Goal: Task Accomplishment & Management: Manage account settings

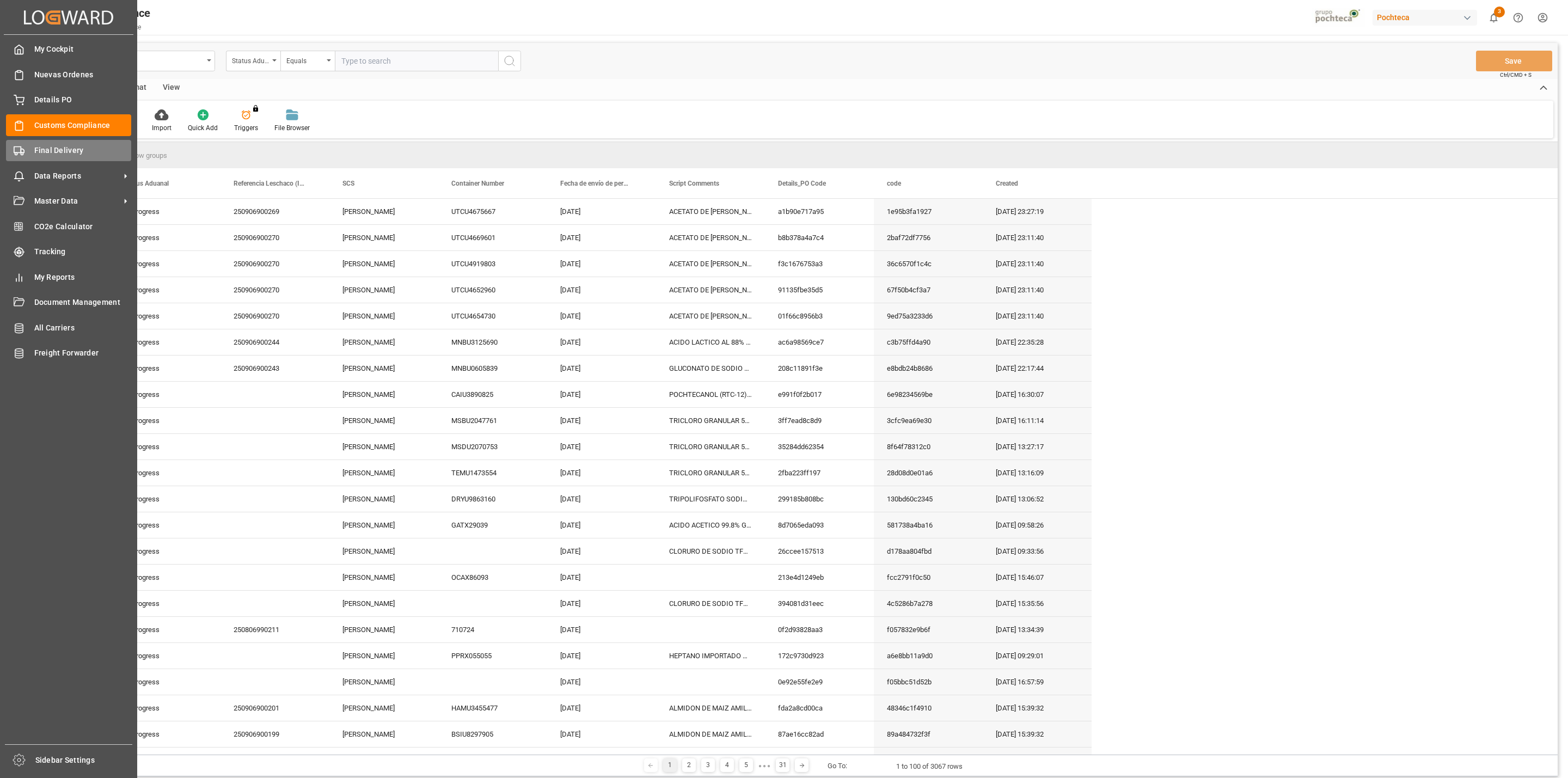
click at [24, 155] on div "Final Delivery Final Delivery" at bounding box center [69, 150] width 125 height 21
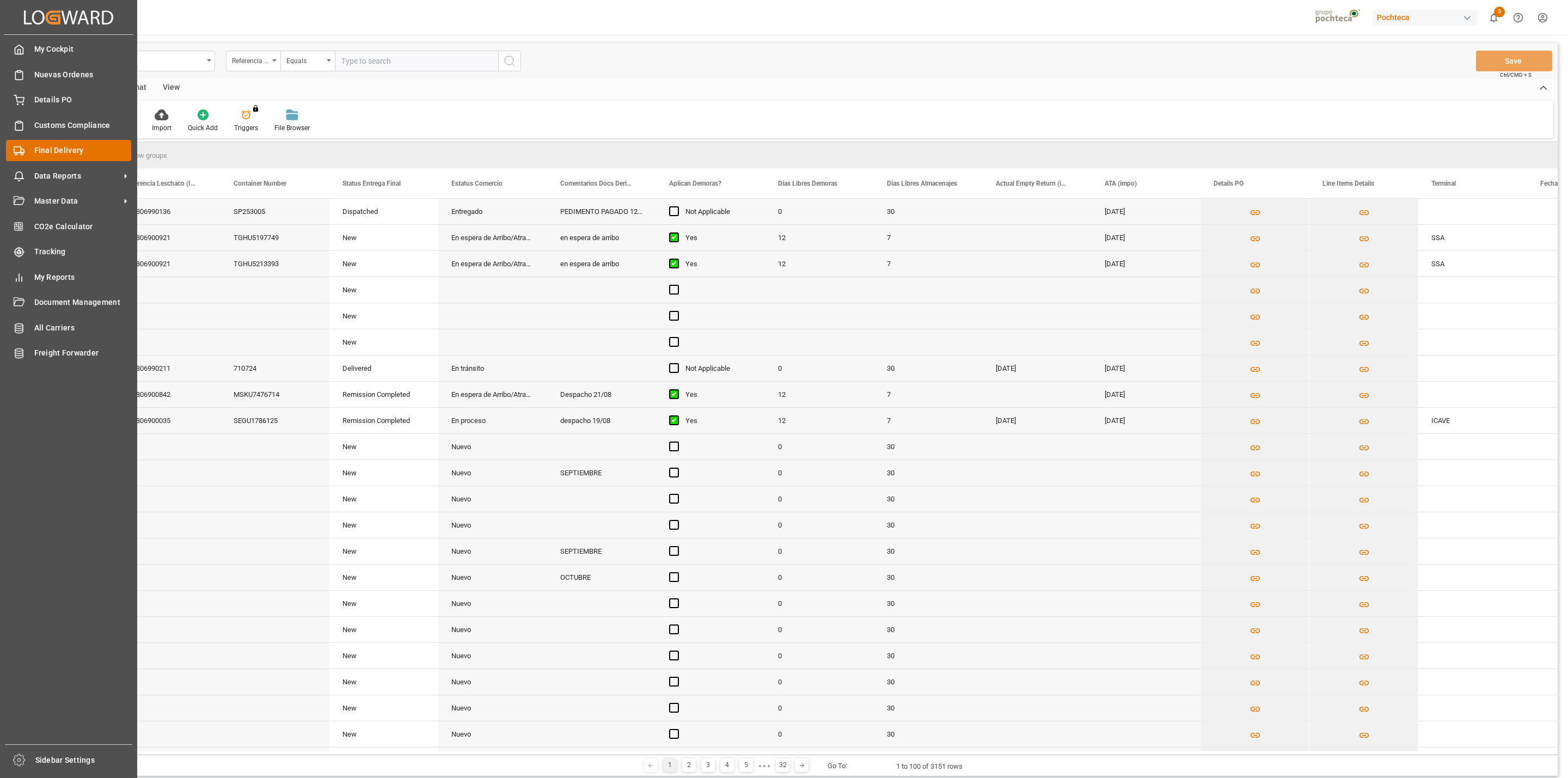
click at [33, 157] on div "Final Delivery Final Delivery" at bounding box center [69, 150] width 125 height 21
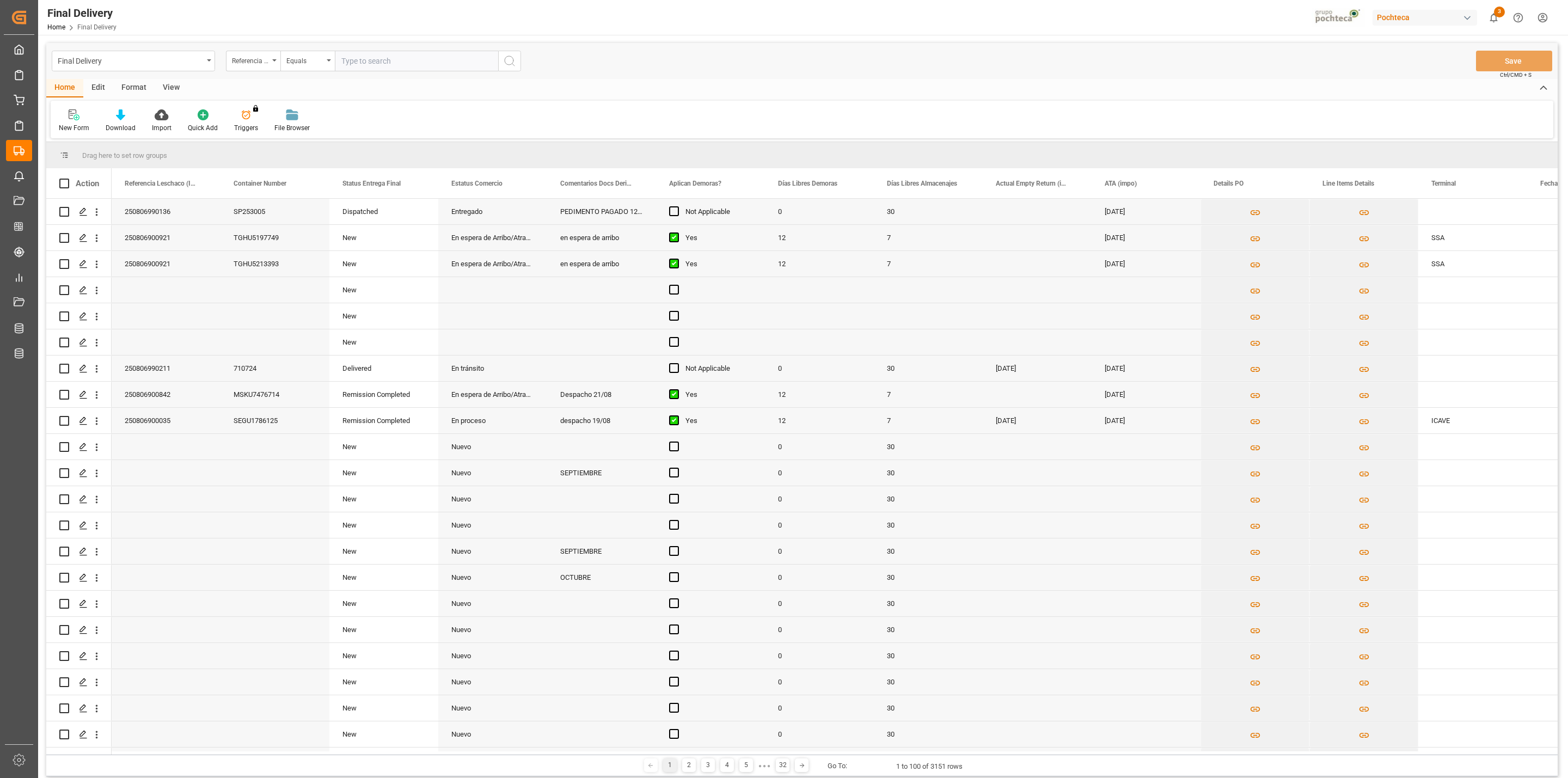
click at [170, 90] on div "View" at bounding box center [171, 88] width 33 height 18
click at [121, 115] on icon at bounding box center [124, 115] width 11 height 11
click at [145, 180] on div "Notificación de Entregas" at bounding box center [153, 176] width 96 height 12
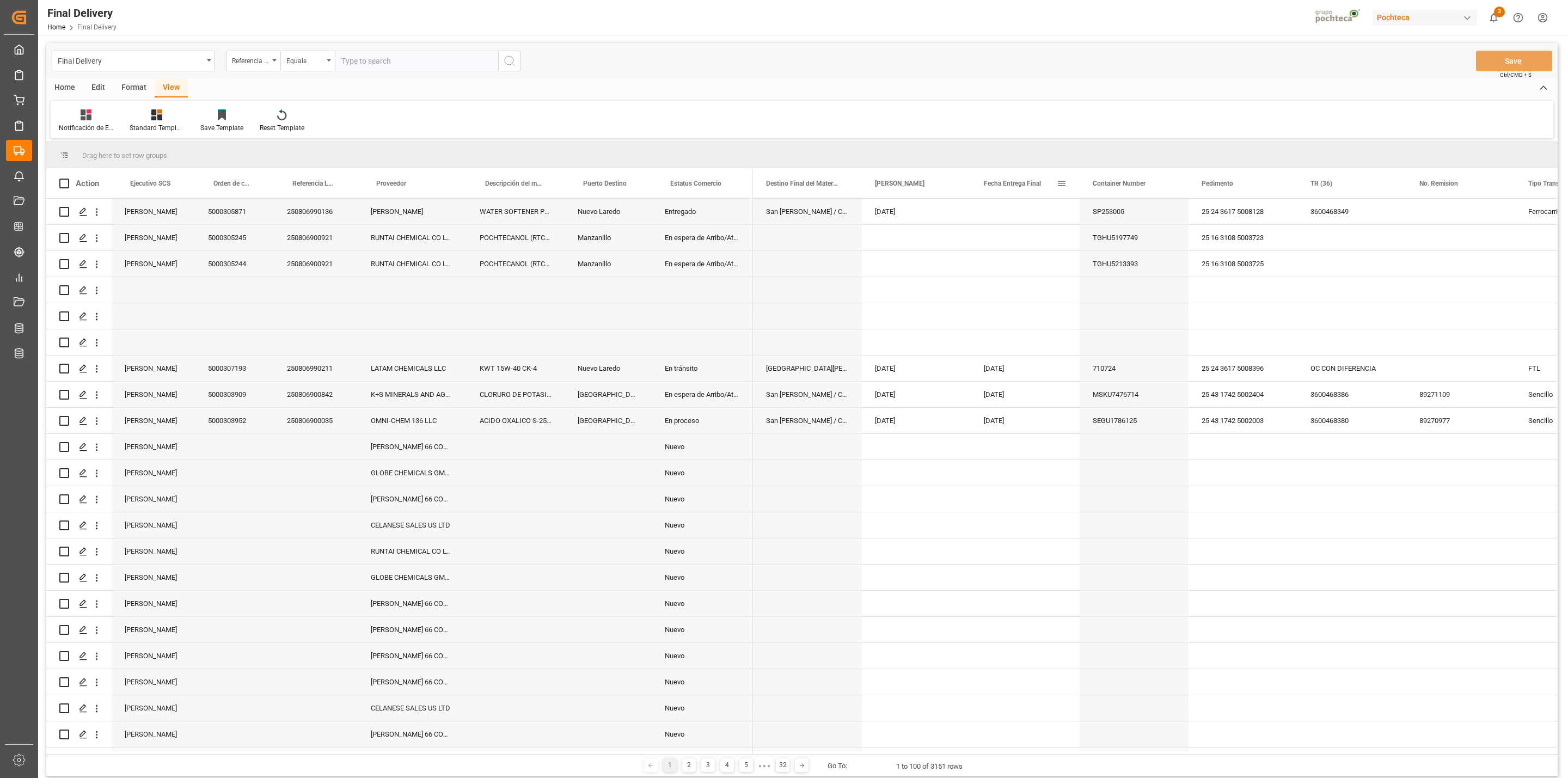
click at [1057, 186] on span at bounding box center [1062, 183] width 10 height 10
click at [1113, 187] on span "filter" at bounding box center [1124, 186] width 48 height 19
click at [1155, 240] on input "date" at bounding box center [1111, 242] width 107 height 22
type input "[DATE]"
click at [1124, 273] on button "Apply" at bounding box center [1125, 276] width 20 height 11
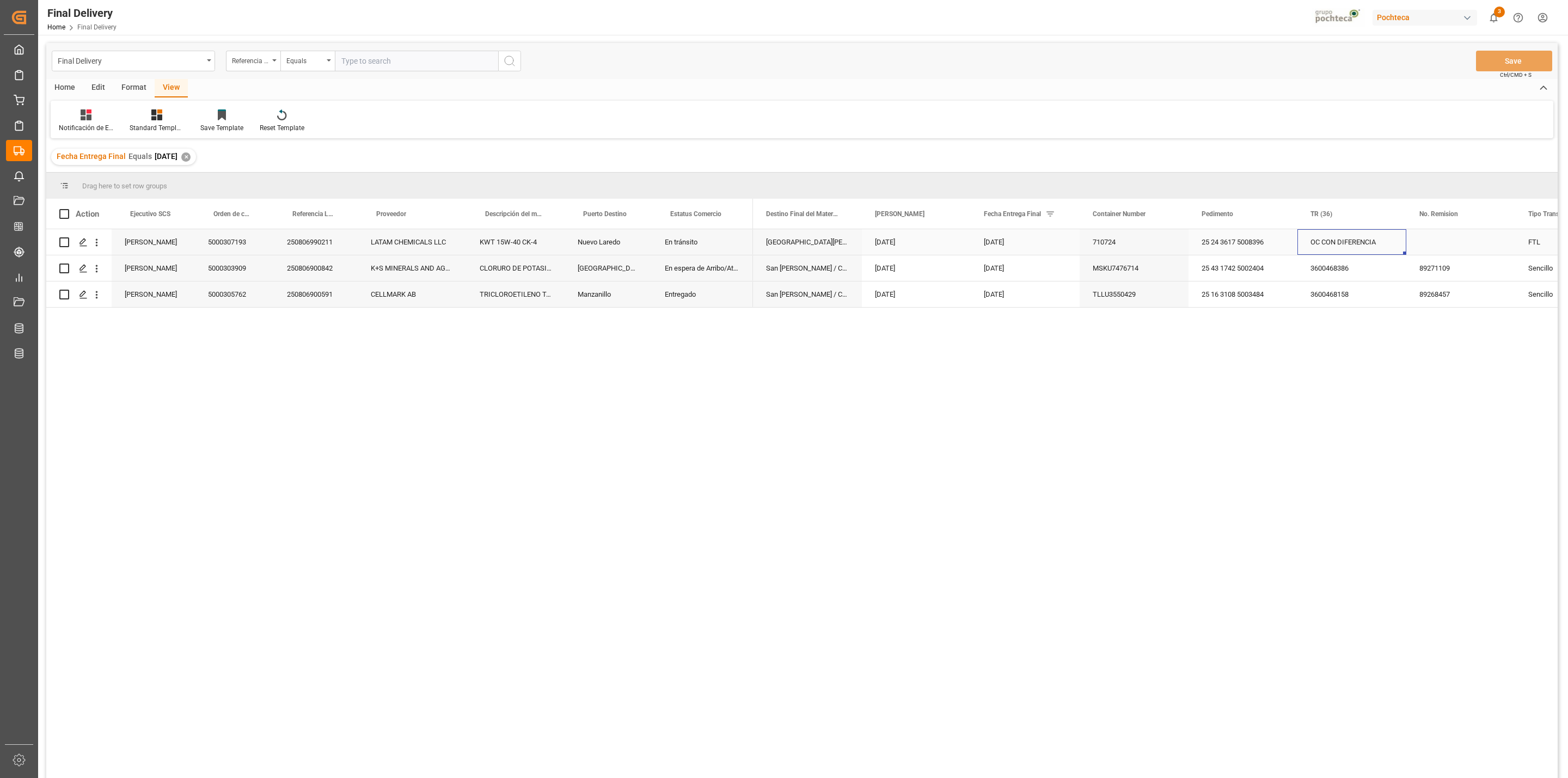
click at [1338, 242] on div "OC CON DIFERENCIA" at bounding box center [1351, 242] width 109 height 26
click at [1480, 65] on button "Save" at bounding box center [1514, 61] width 76 height 21
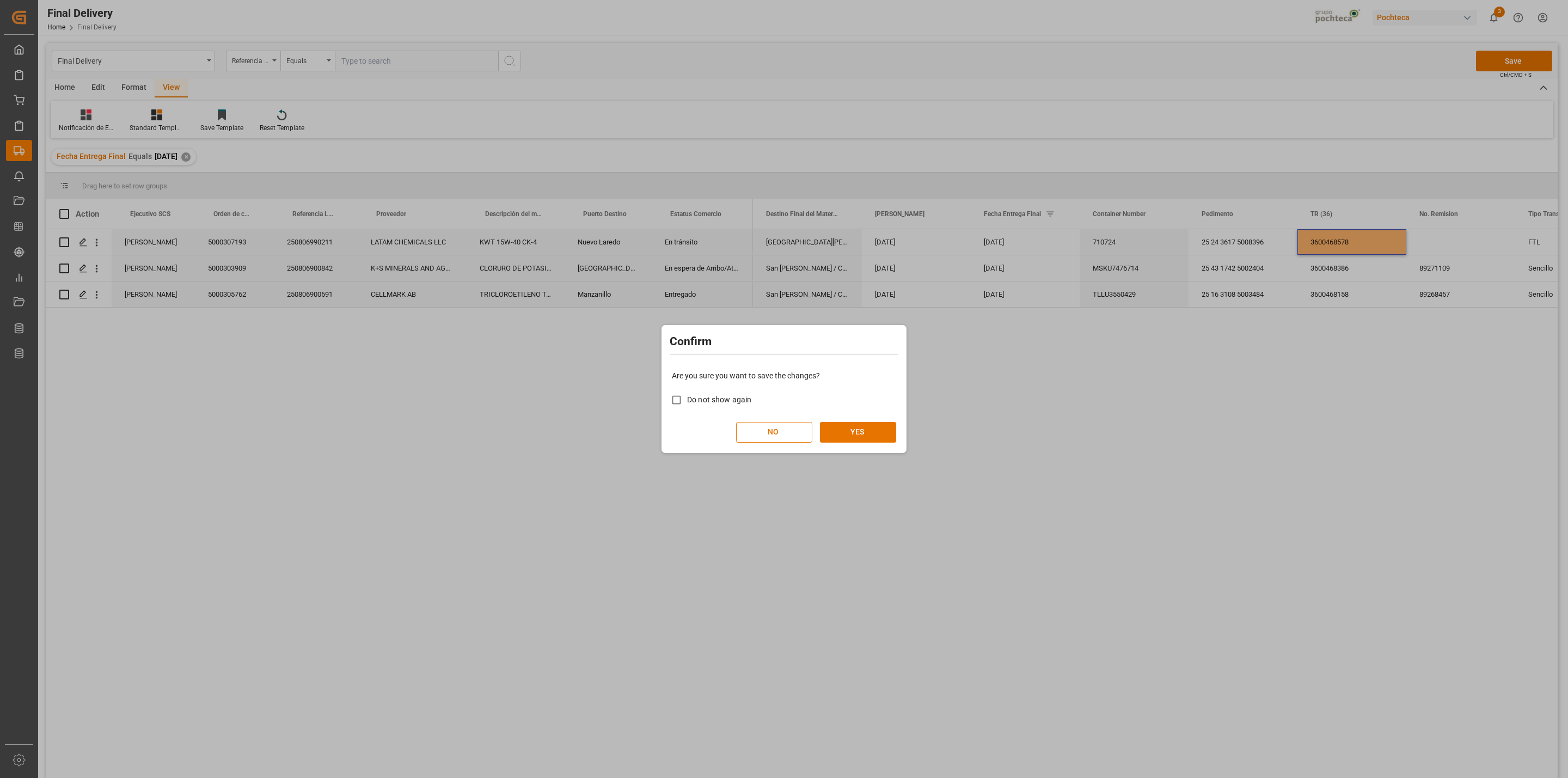
click at [852, 445] on div "Are you sure you want to save the changes? Do not show again NO YES" at bounding box center [784, 407] width 240 height 88
click at [864, 430] on button "YES" at bounding box center [858, 432] width 76 height 21
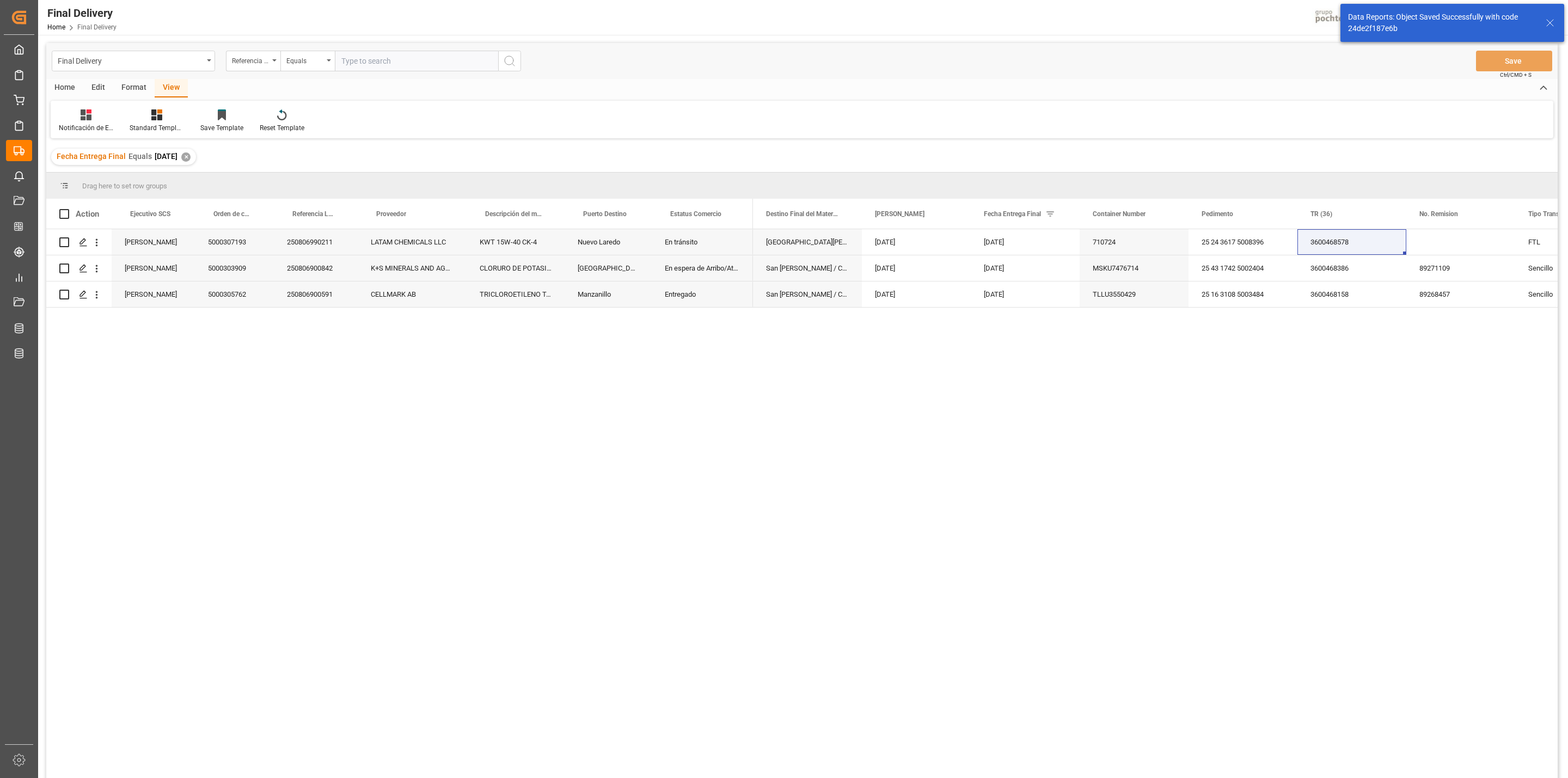
click at [67, 219] on div at bounding box center [67, 214] width 16 height 10
click at [66, 214] on span at bounding box center [64, 214] width 10 height 10
click at [68, 209] on input "checkbox" at bounding box center [68, 209] width 0 height 0
checkbox input "true"
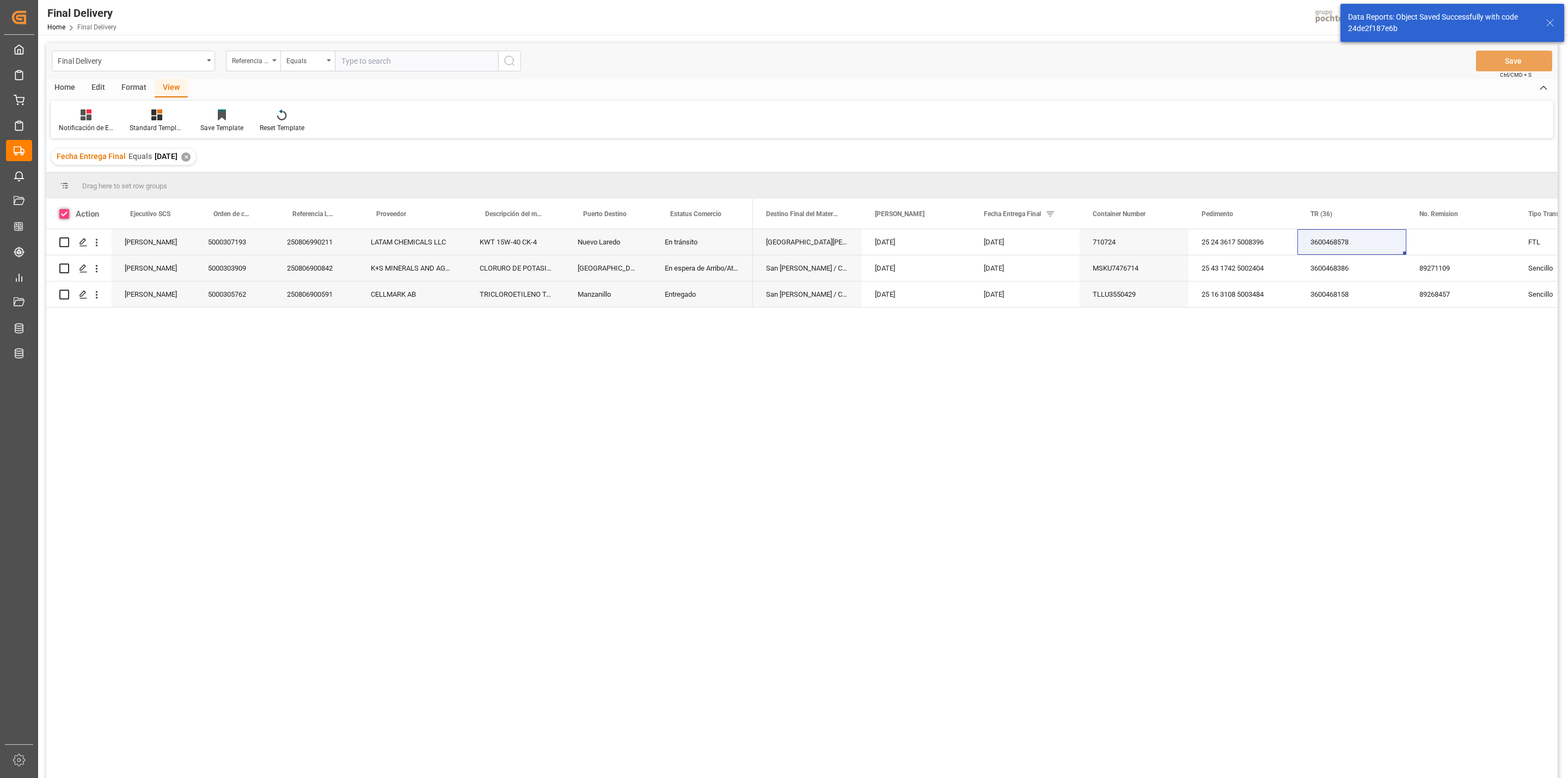
checkbox input "true"
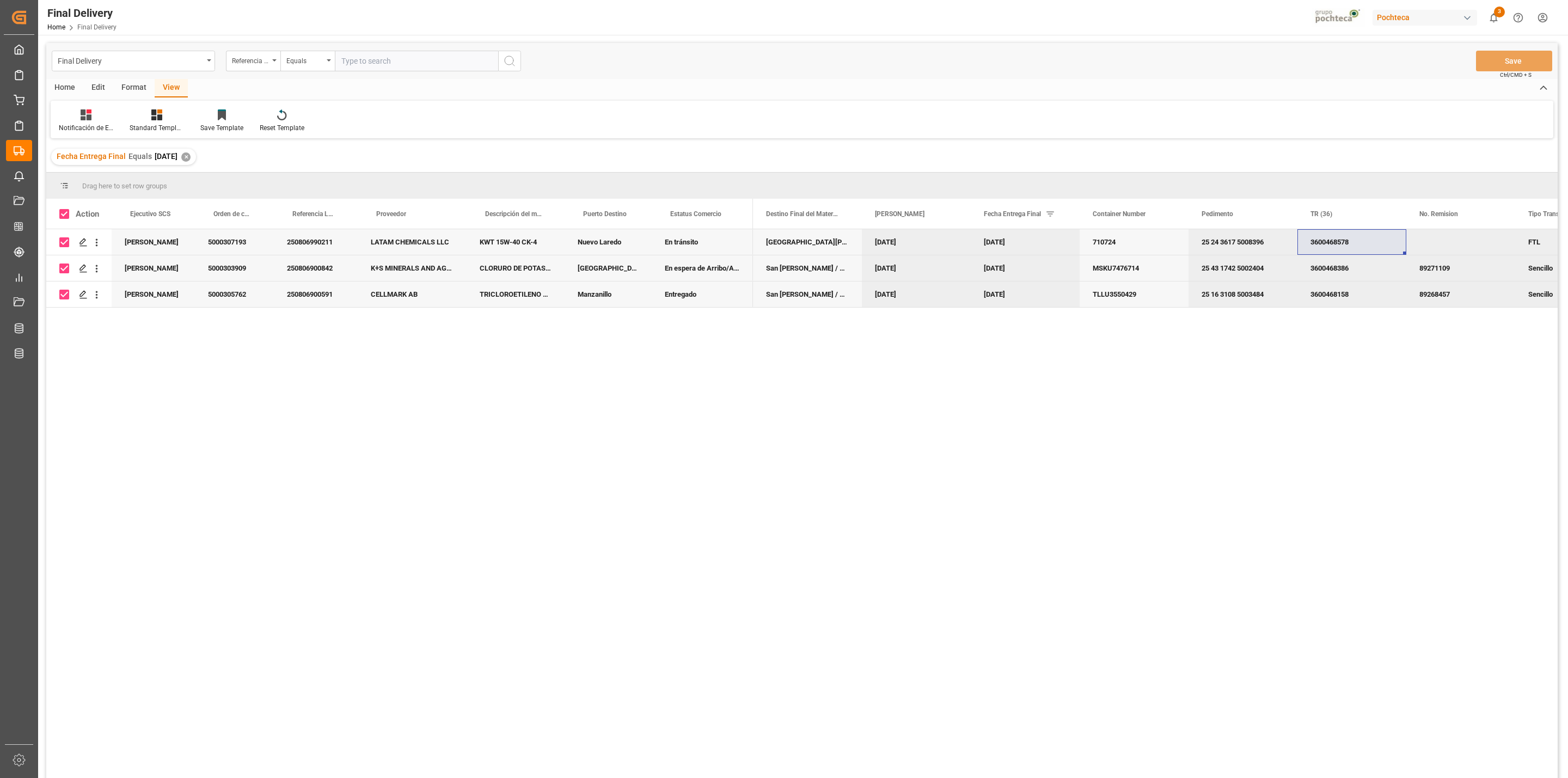
click at [68, 90] on div "Home" at bounding box center [65, 88] width 37 height 18
click at [108, 116] on div at bounding box center [121, 114] width 30 height 12
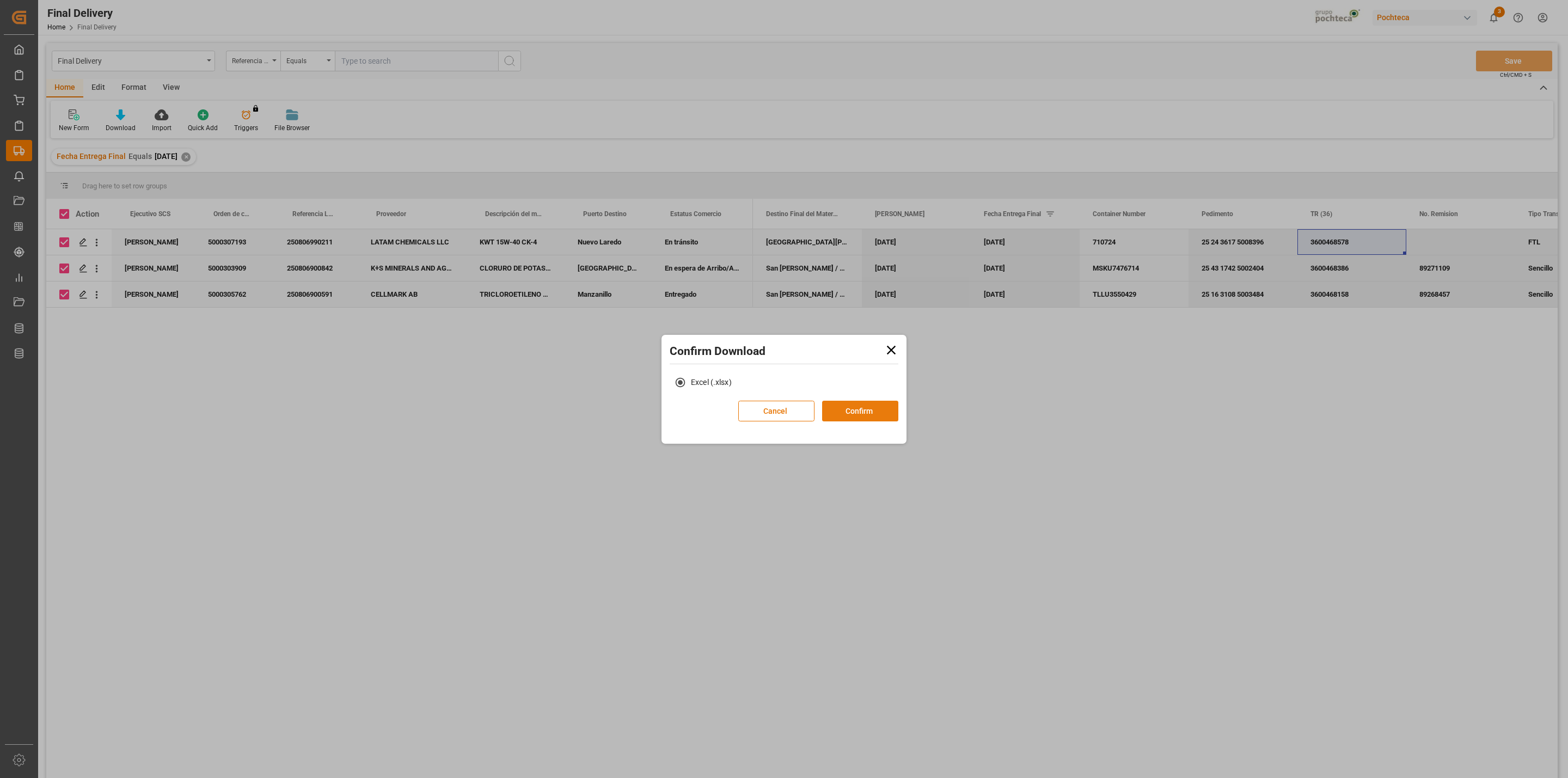
click at [850, 402] on button "Confirm" at bounding box center [860, 411] width 76 height 21
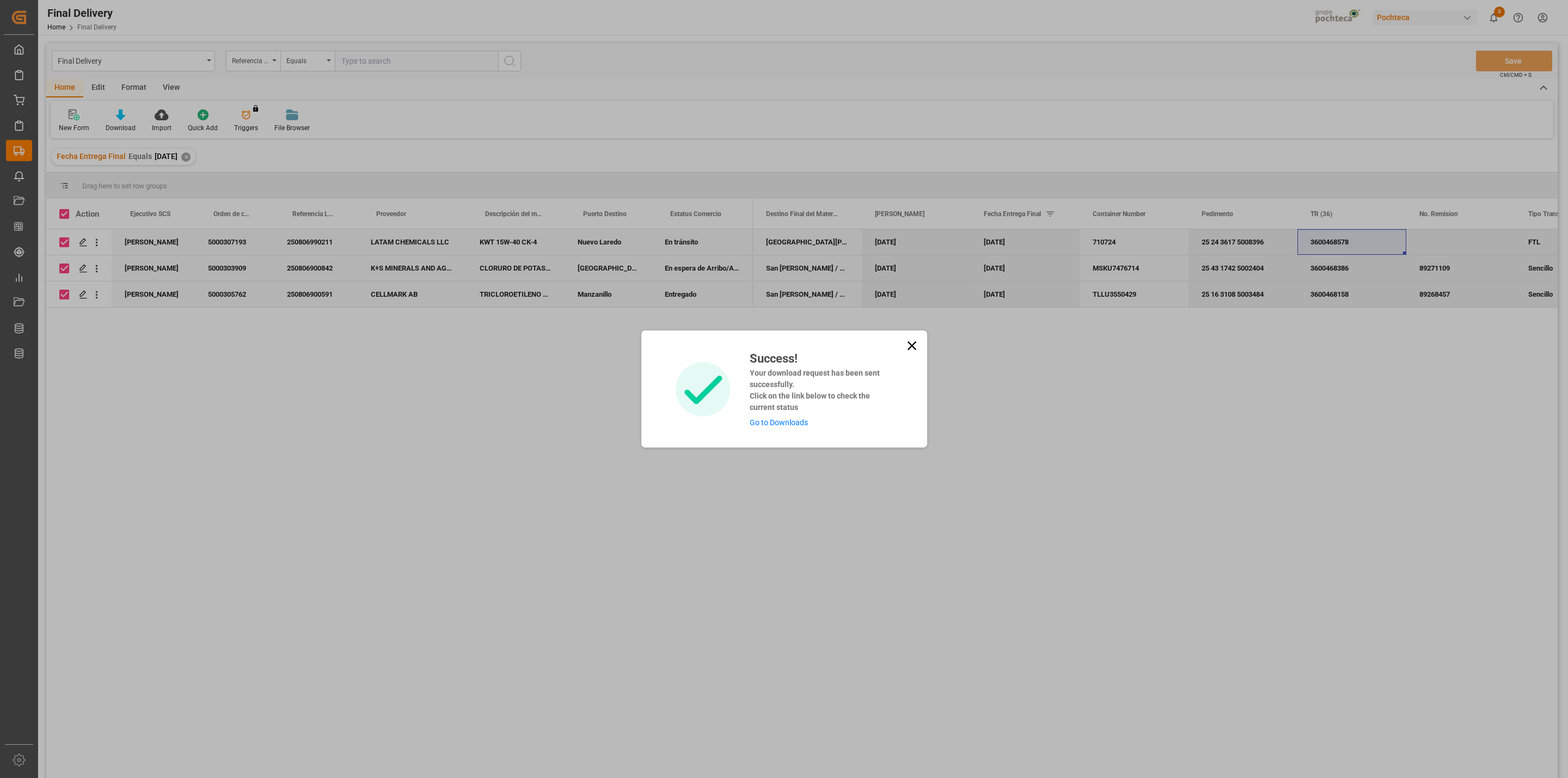
click at [772, 420] on link "Go to Downloads" at bounding box center [779, 422] width 58 height 9
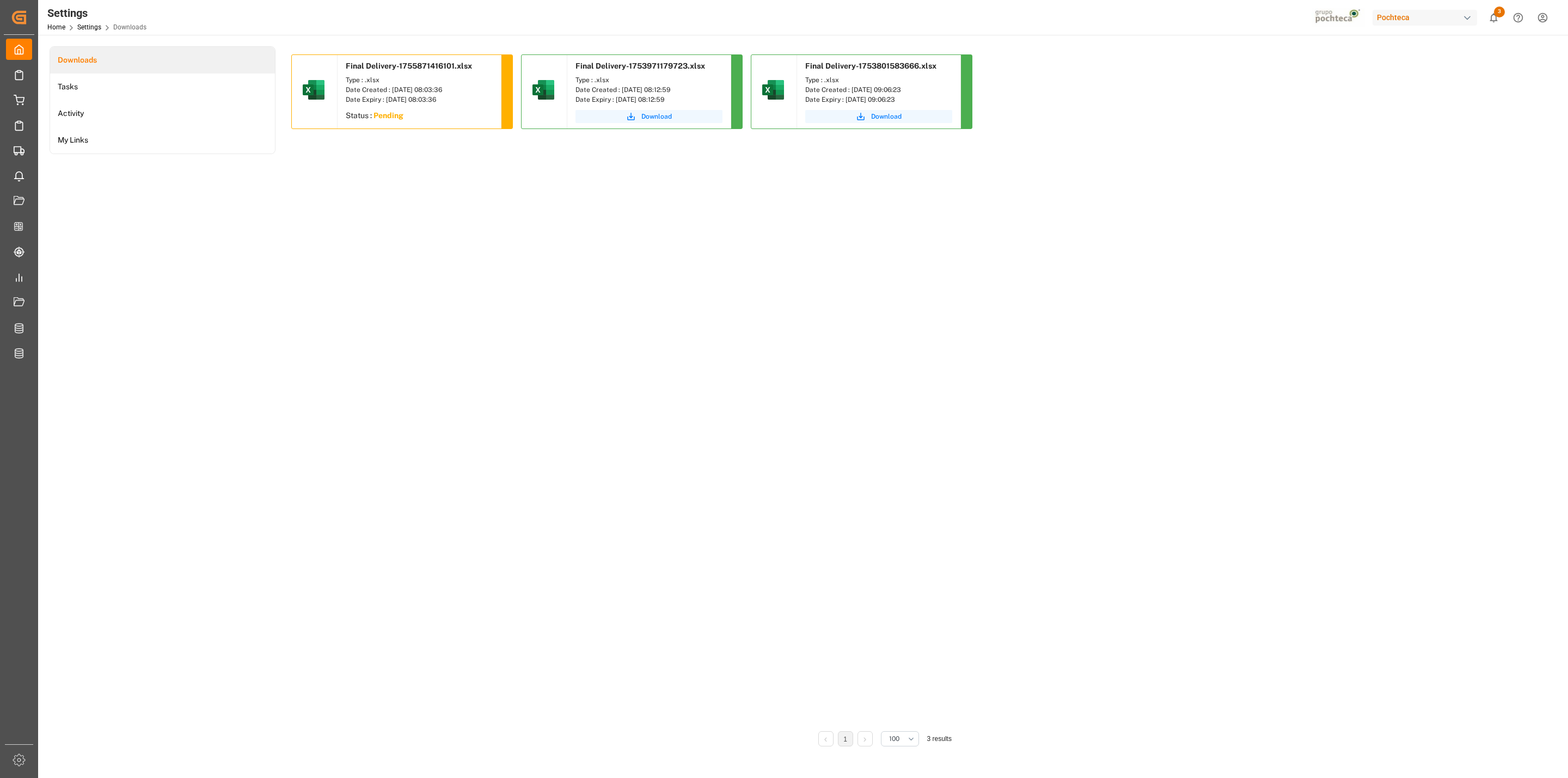
click at [447, 113] on div "Status : Pending" at bounding box center [419, 117] width 163 height 19
click at [436, 118] on span "Download" at bounding box center [427, 116] width 30 height 10
